Goal: Transaction & Acquisition: Subscribe to service/newsletter

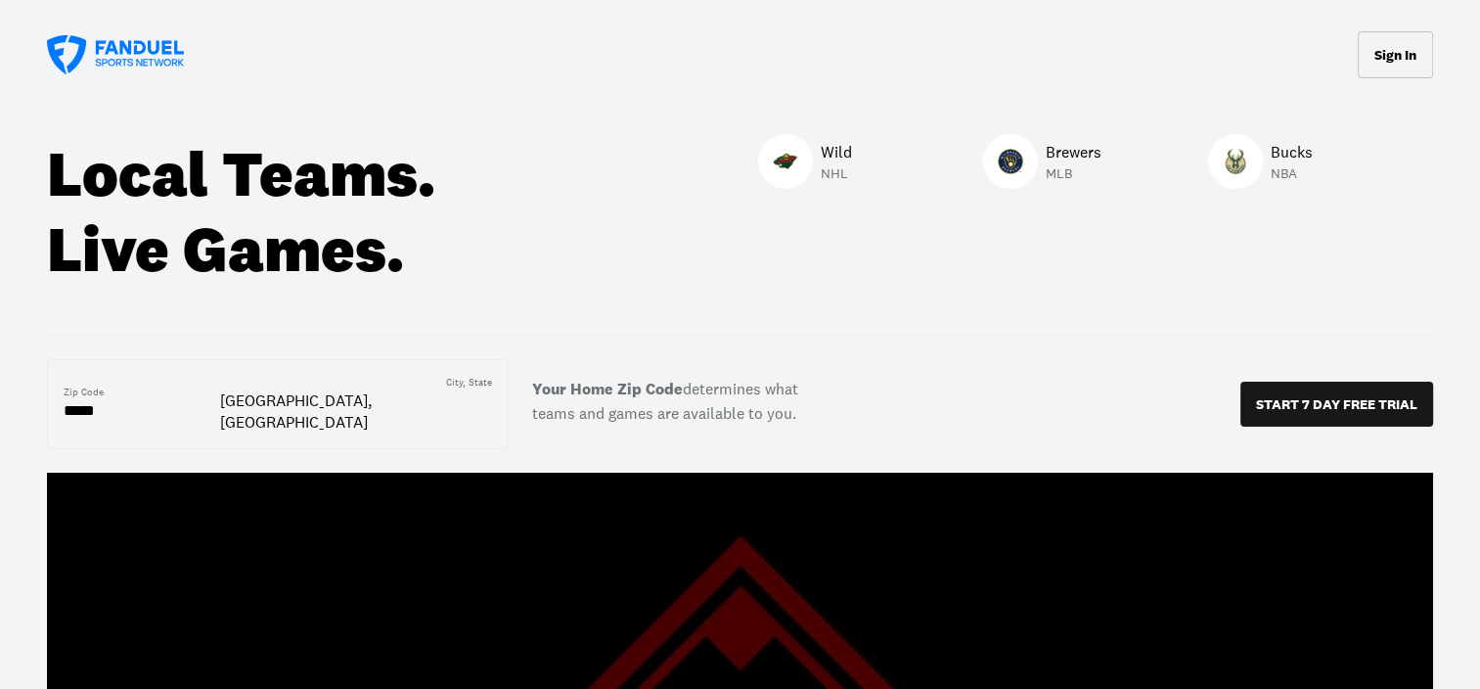
click at [88, 402] on input "*****" at bounding box center [142, 410] width 156 height 23
drag, startPoint x: 127, startPoint y: 404, endPoint x: -4, endPoint y: 380, distance: 133.3
click at [0, 380] on html "Sign In Local Teams. Live Games. Wild NHL Brewers MLB Bucks NBA Zip Code ***** …" at bounding box center [740, 344] width 1480 height 689
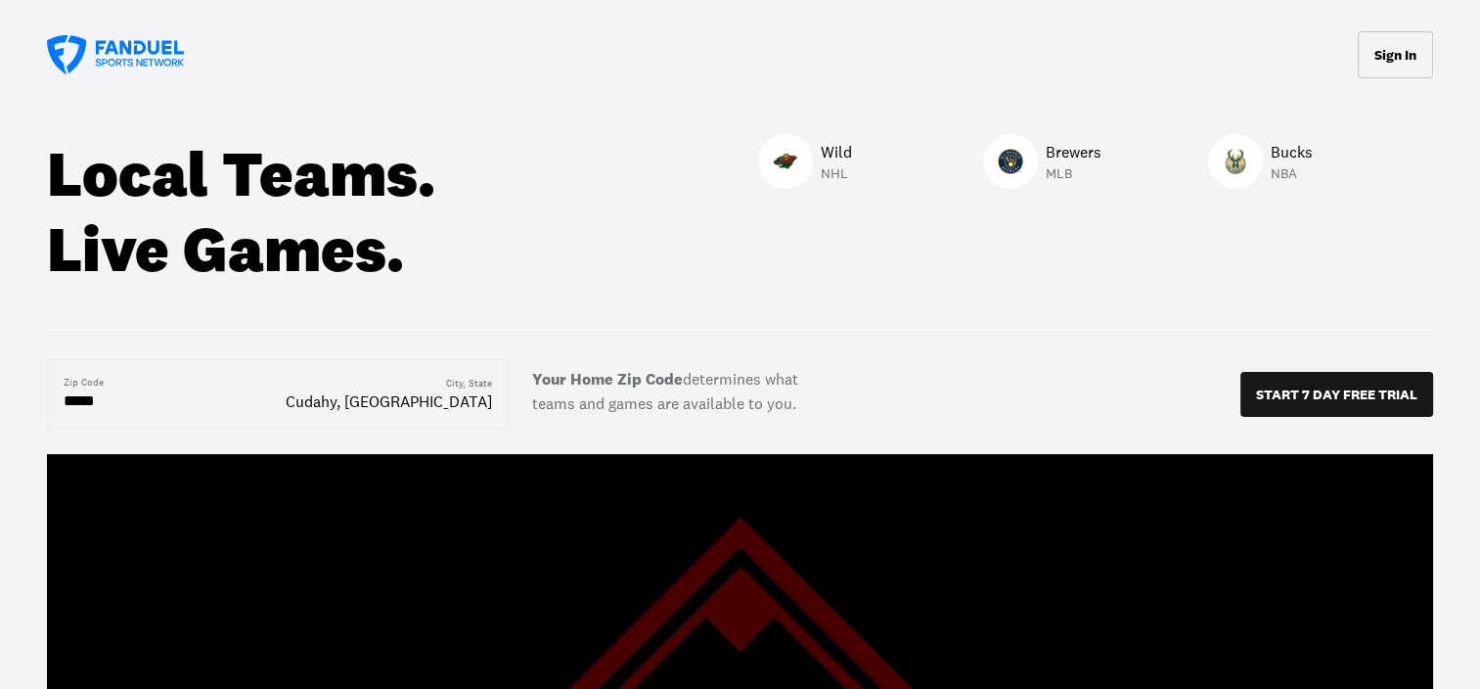
type input "*****"
click at [1260, 163] on div at bounding box center [1235, 161] width 55 height 55
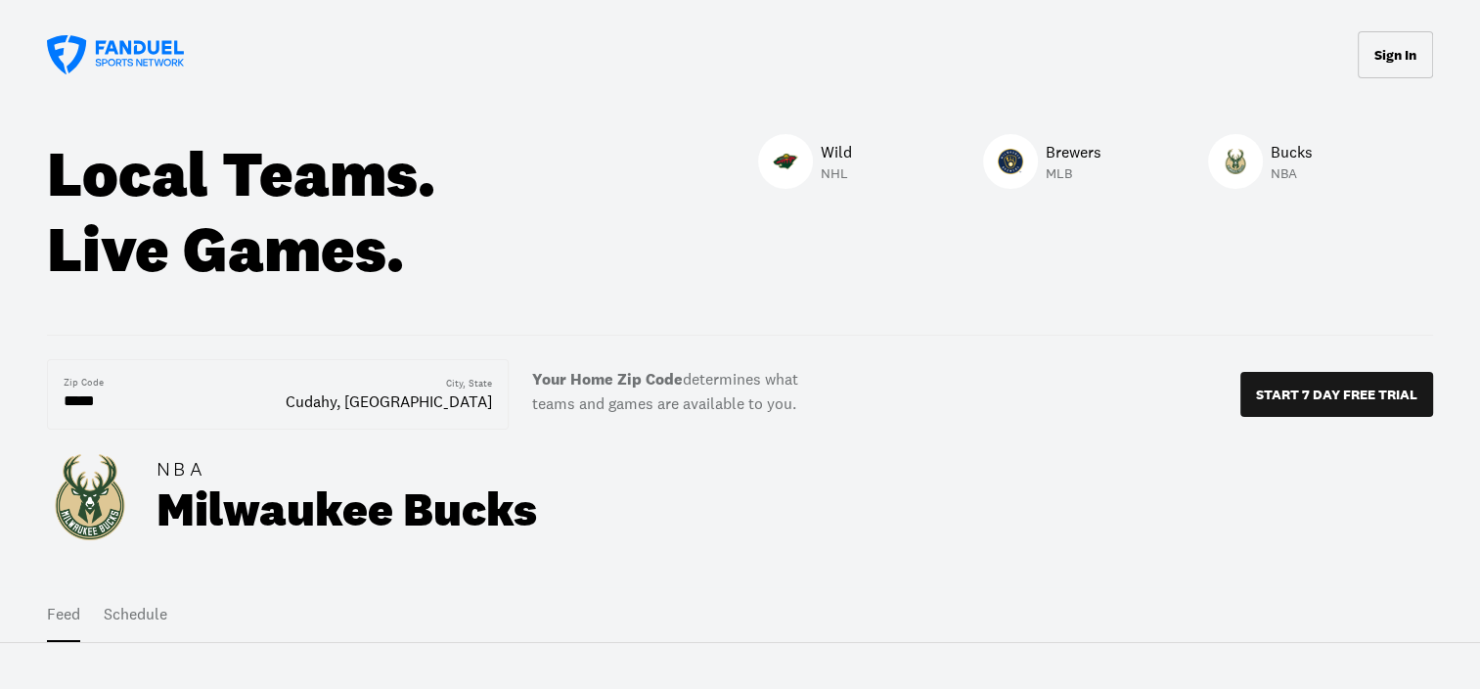
click at [133, 603] on button "Schedule" at bounding box center [136, 614] width 64 height 55
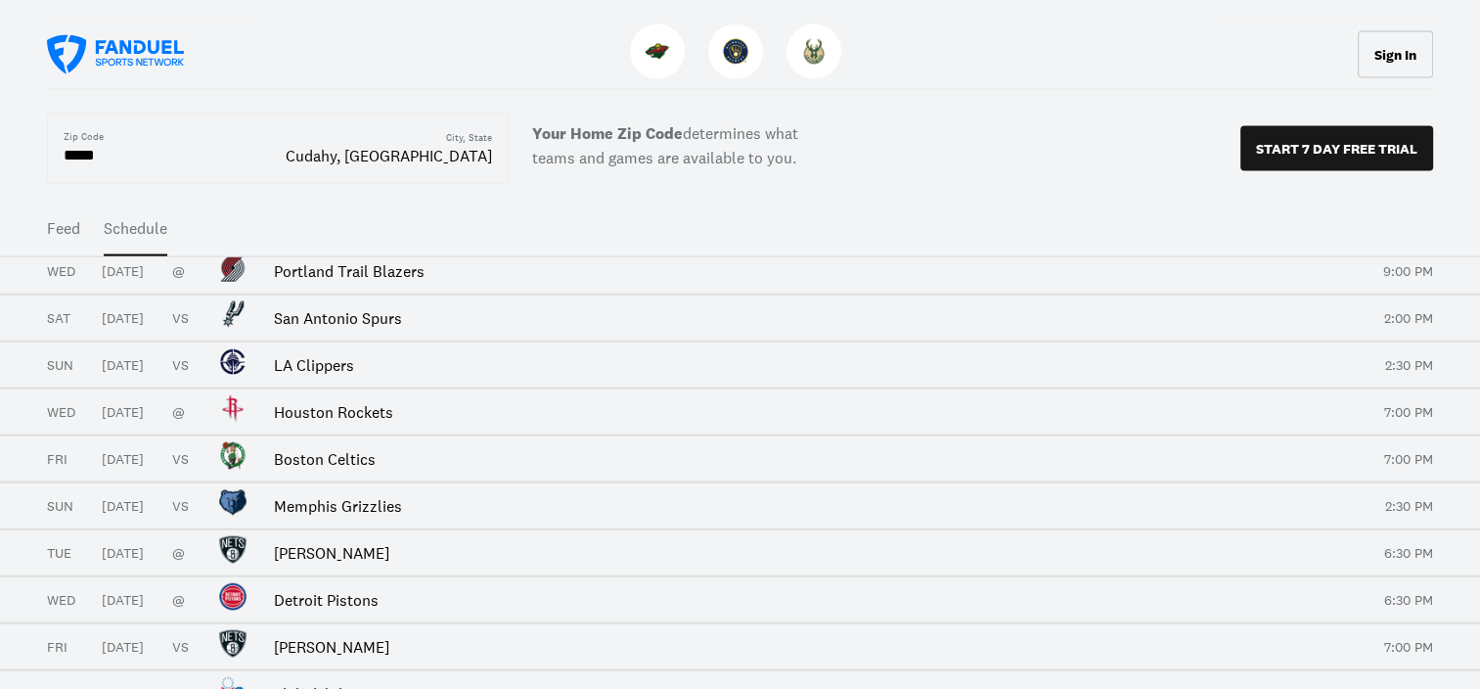
scroll to position [4499, 0]
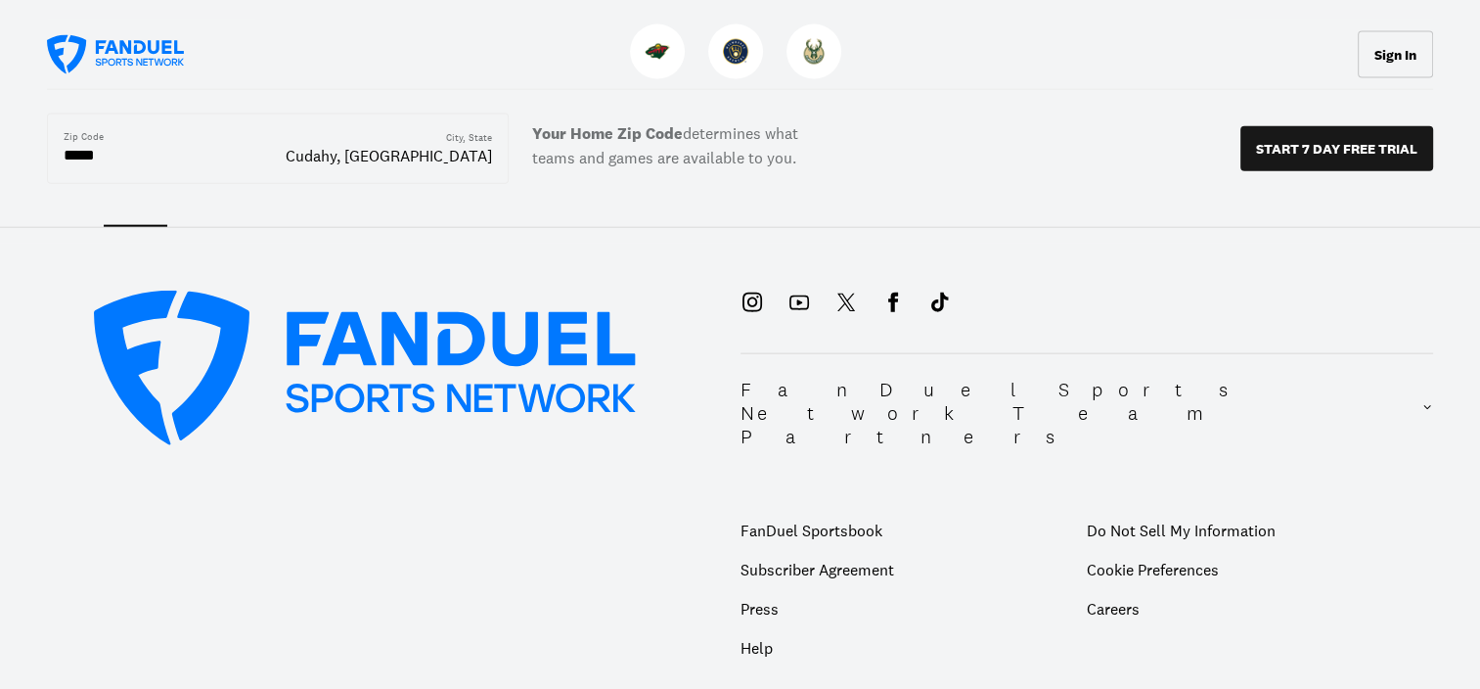
click at [794, 550] on p "Subscriber Agreement" at bounding box center [913, 569] width 346 height 39
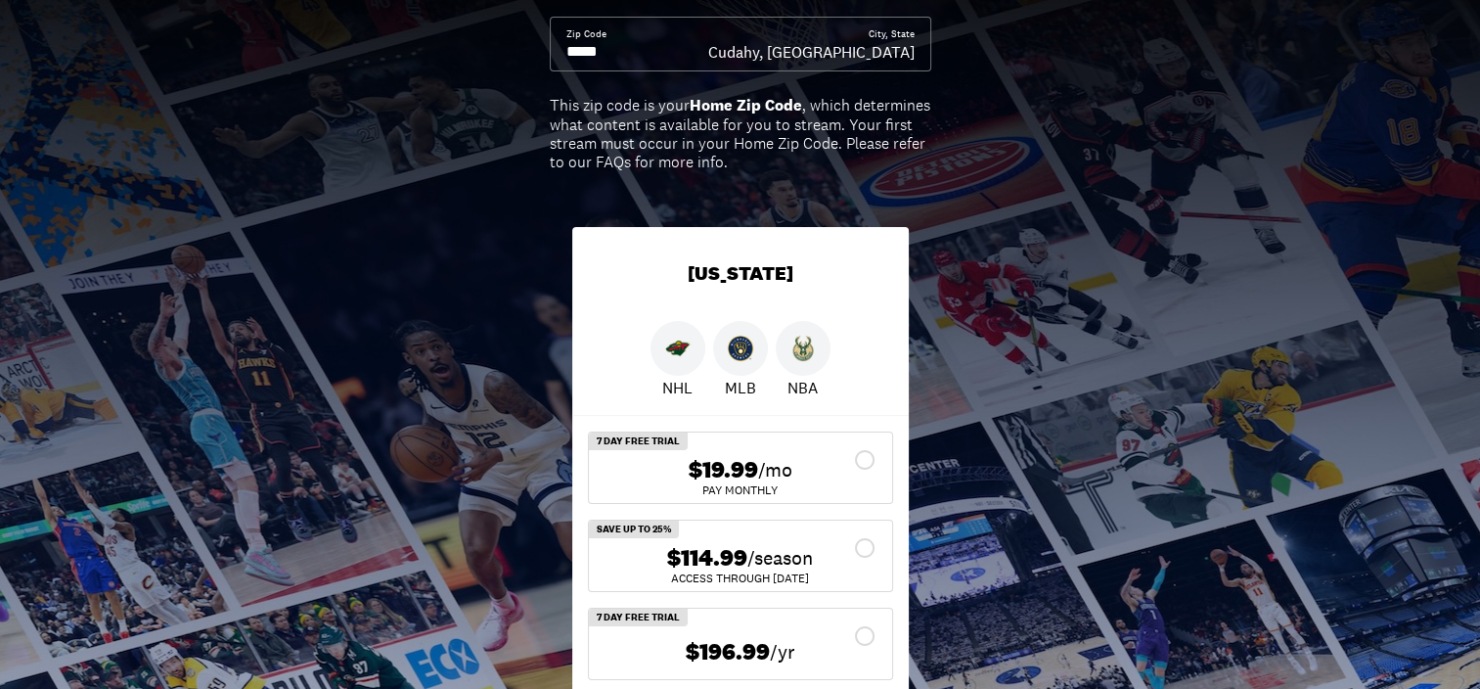
scroll to position [231, 0]
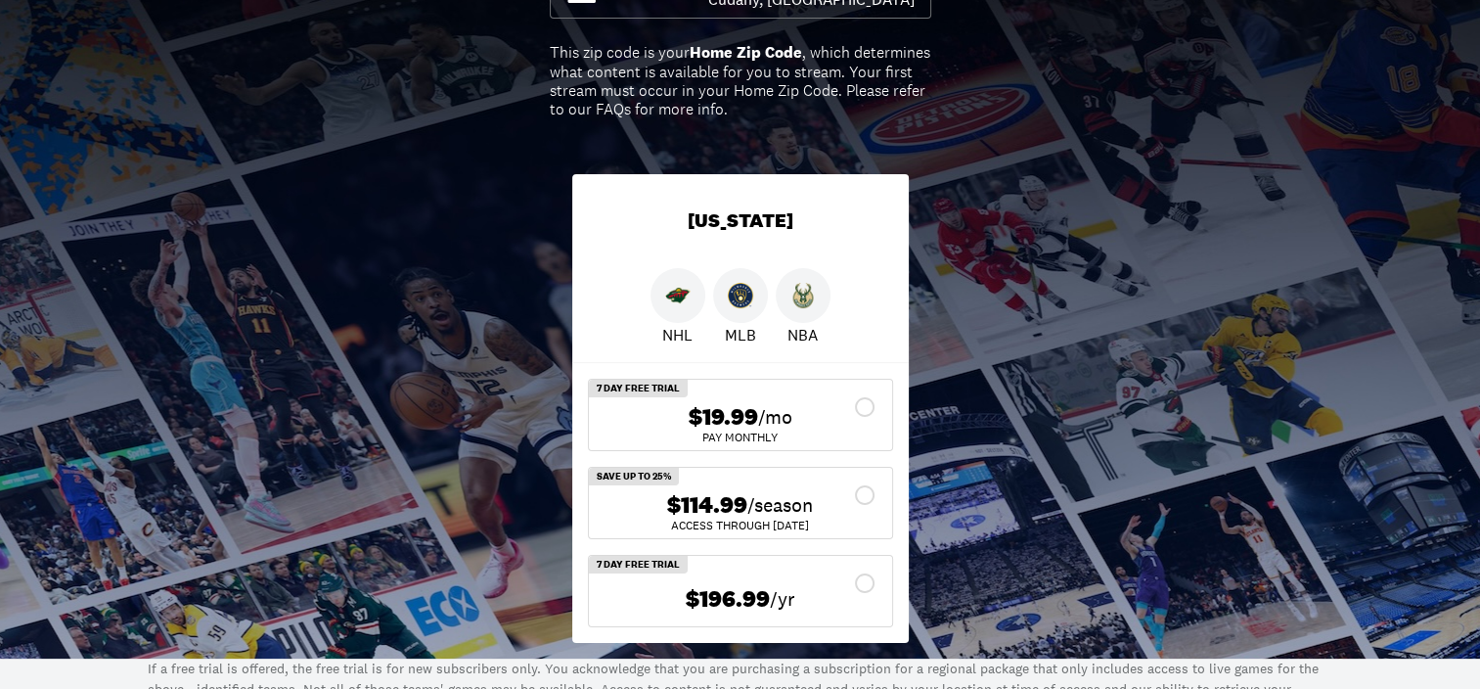
click at [813, 297] on img at bounding box center [802, 295] width 25 height 25
click at [807, 305] on img at bounding box center [802, 295] width 25 height 25
click at [860, 493] on div "$114.99 /season" at bounding box center [740, 505] width 272 height 28
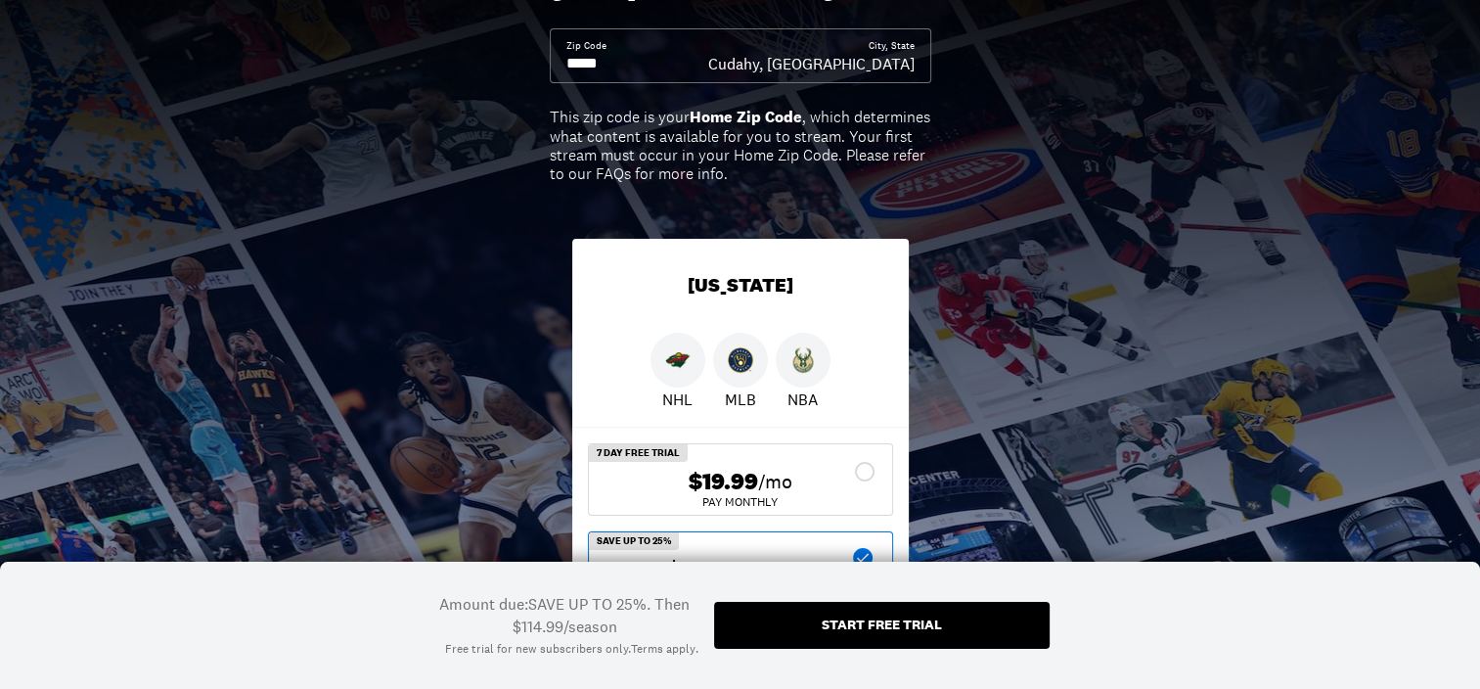
scroll to position [196, 0]
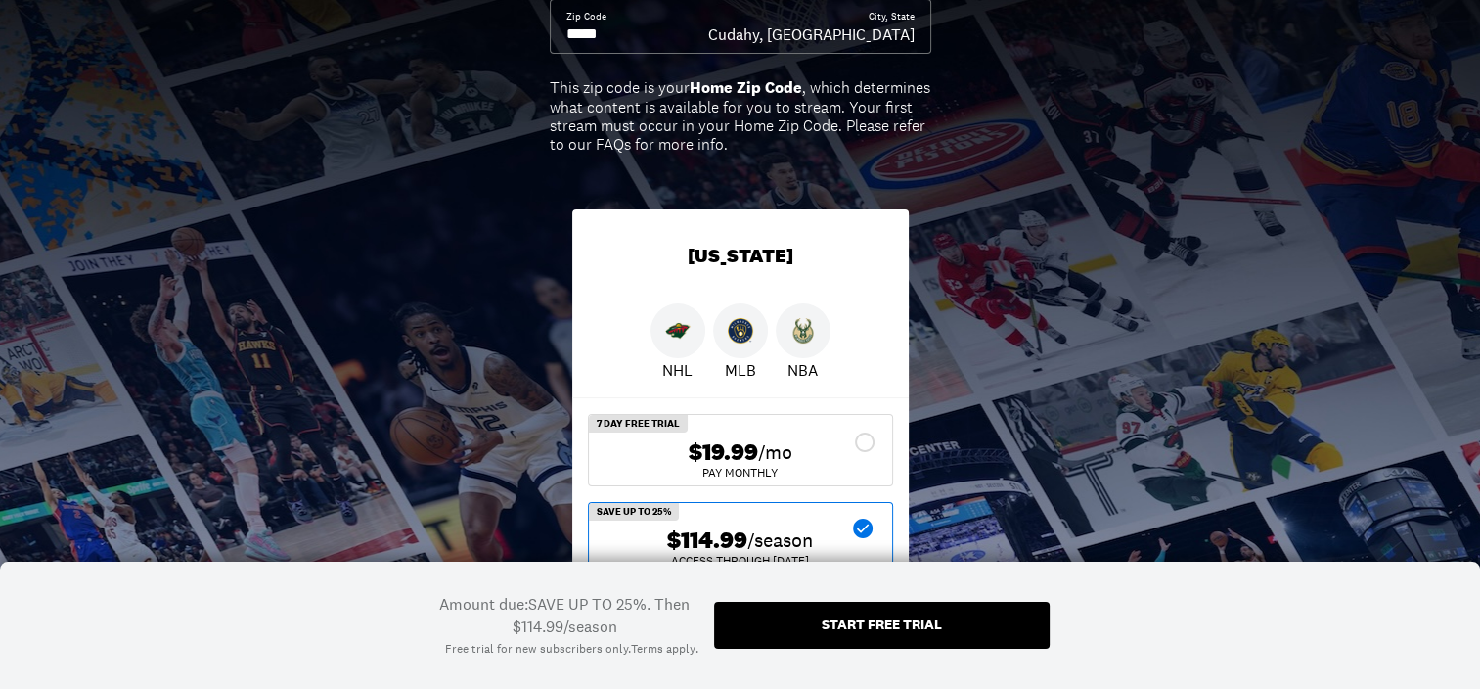
click at [808, 337] on img at bounding box center [802, 330] width 25 height 25
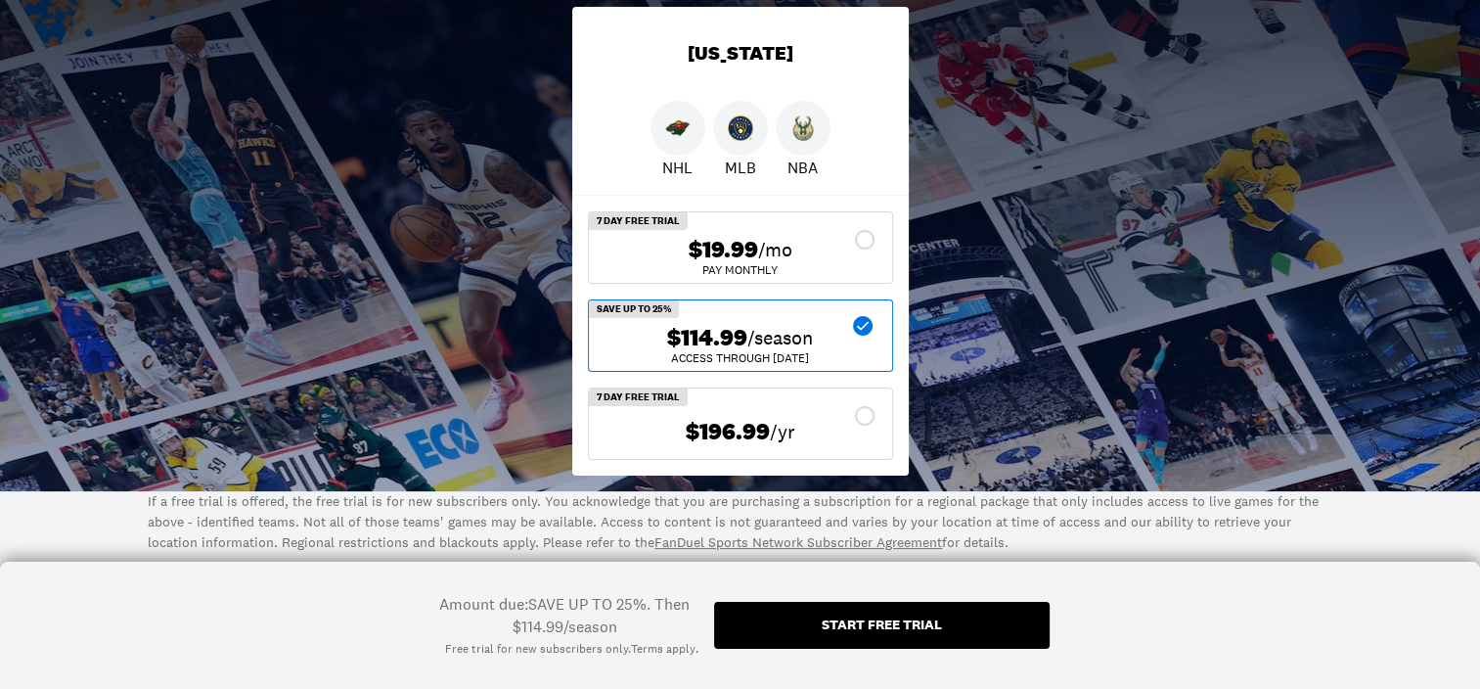
scroll to position [391, 0]
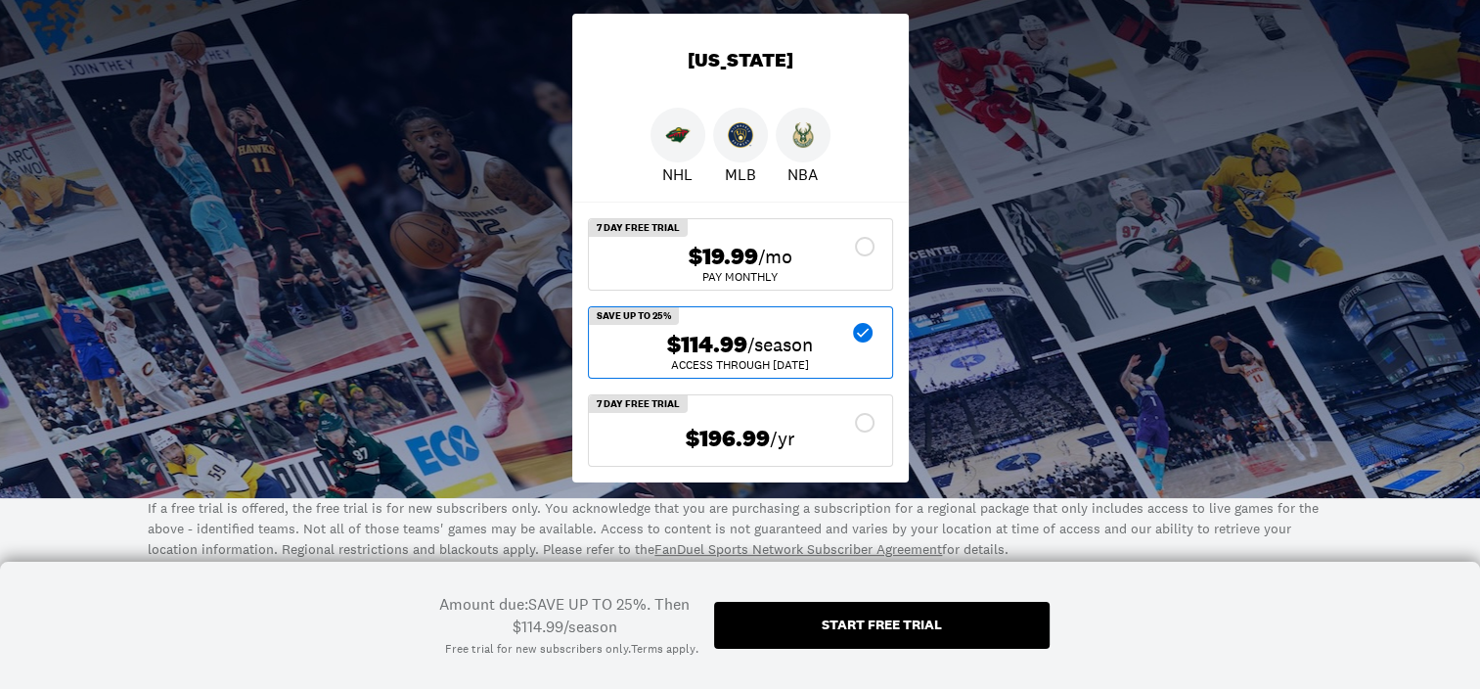
click at [794, 148] on div at bounding box center [803, 135] width 55 height 55
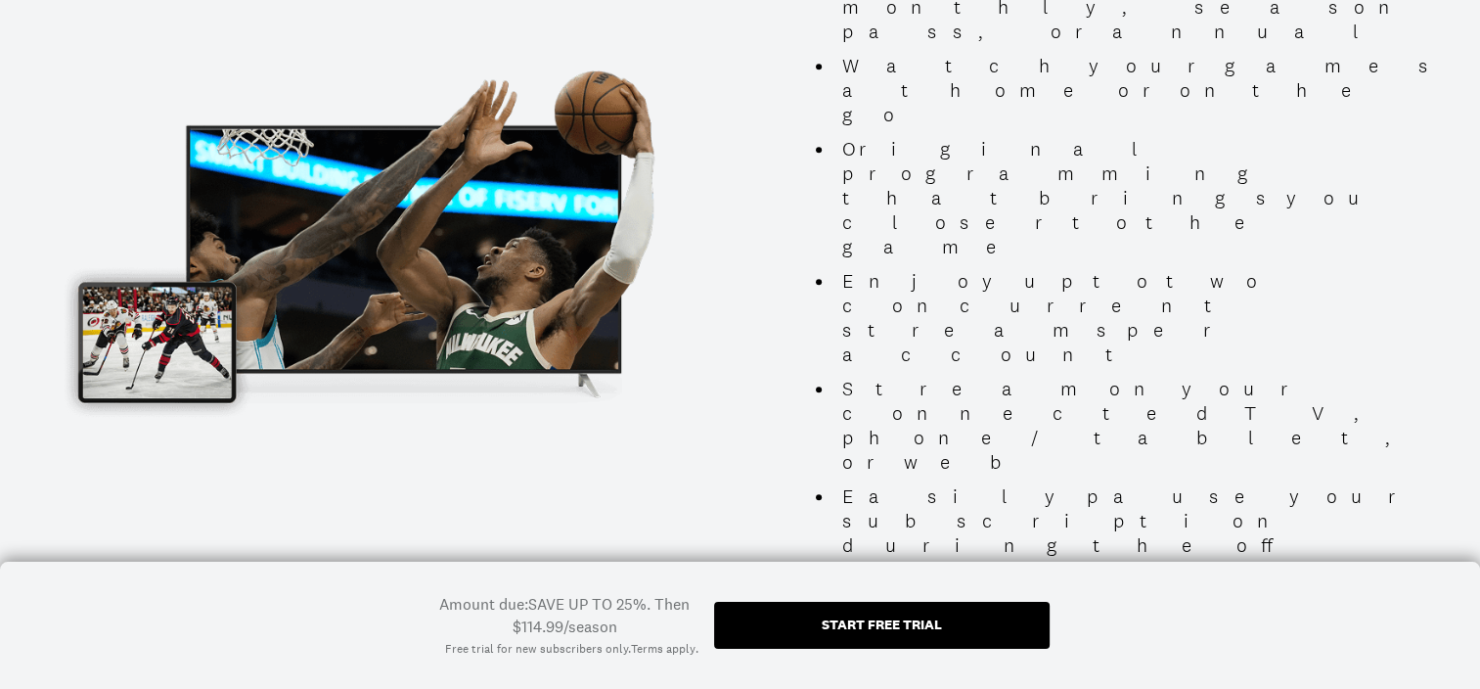
scroll to position [1956, 0]
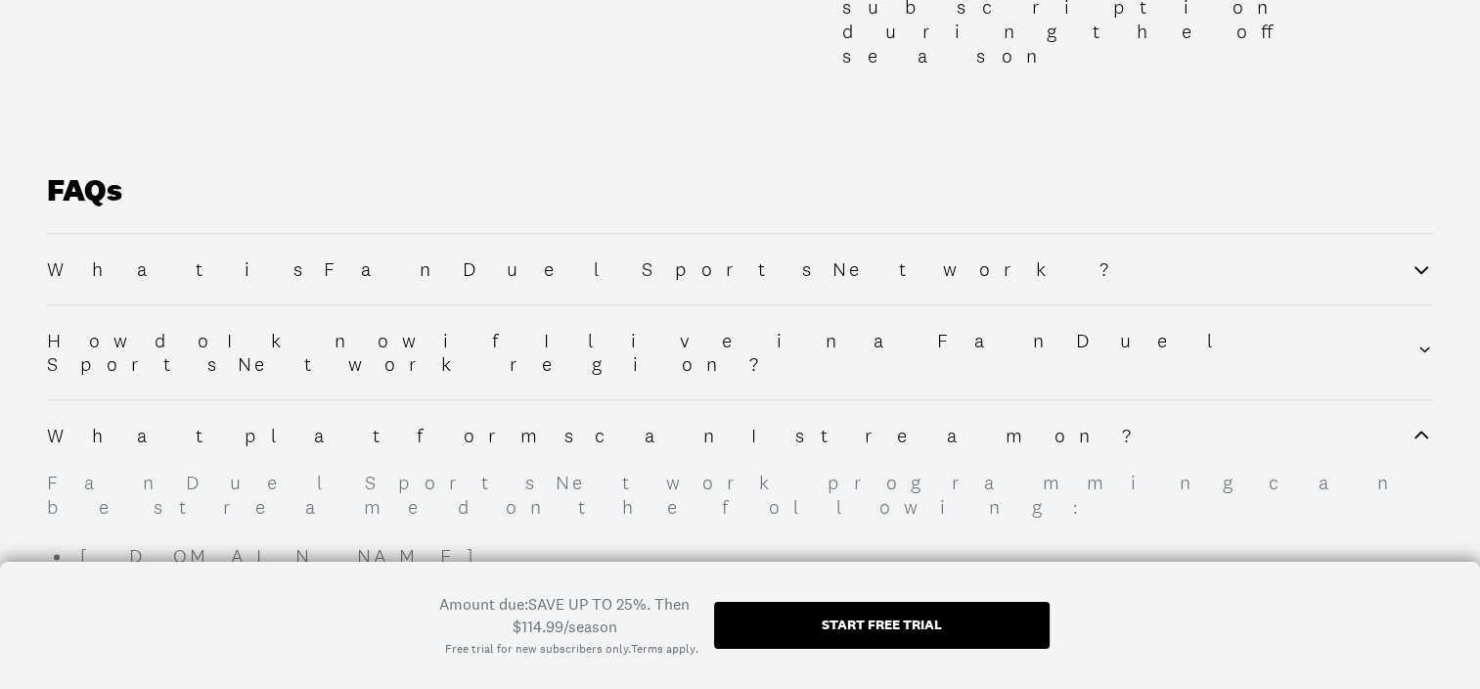
scroll to position [2347, 0]
